Goal: Information Seeking & Learning: Learn about a topic

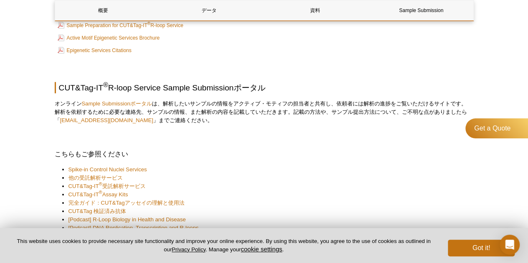
scroll to position [1166, 0]
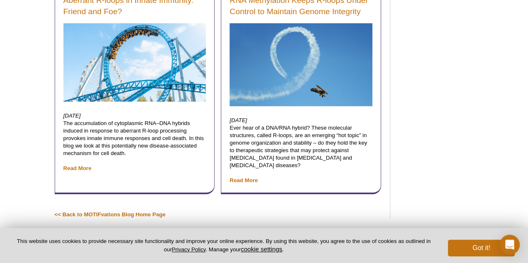
scroll to position [1264, 0]
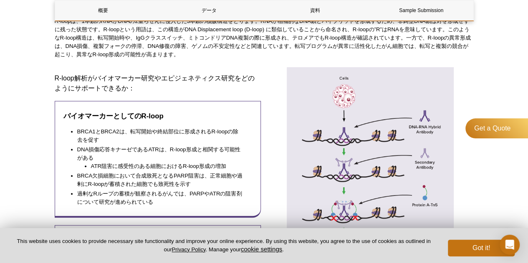
scroll to position [292, 0]
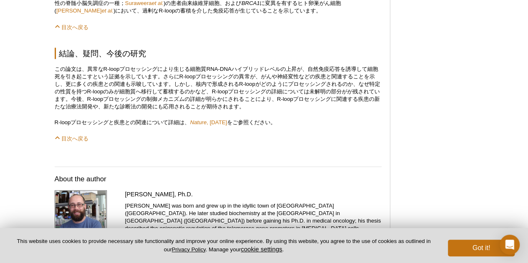
scroll to position [960, 0]
